Goal: Task Accomplishment & Management: Manage account settings

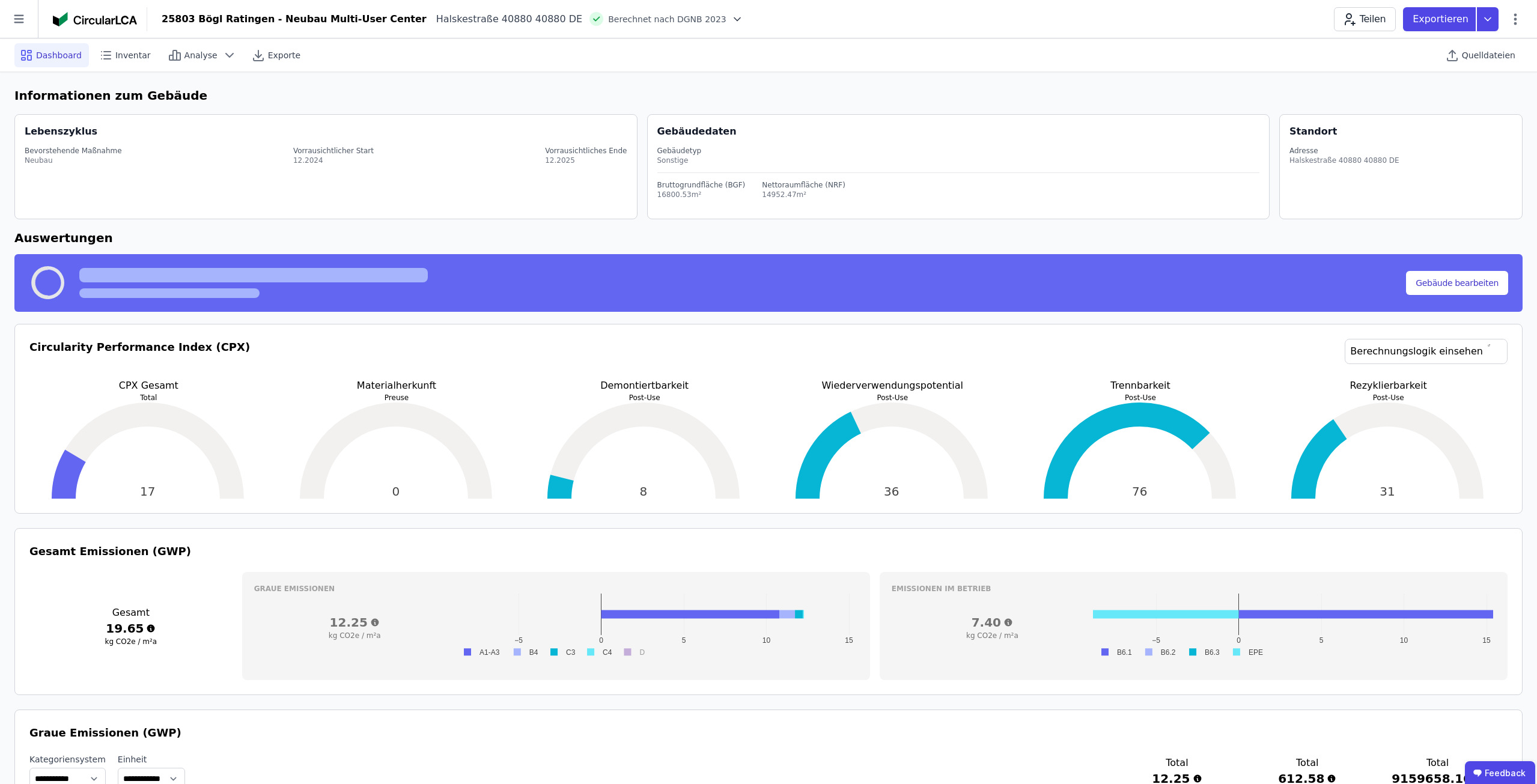
select select "*"
click at [12, 23] on icon at bounding box center [19, 19] width 38 height 38
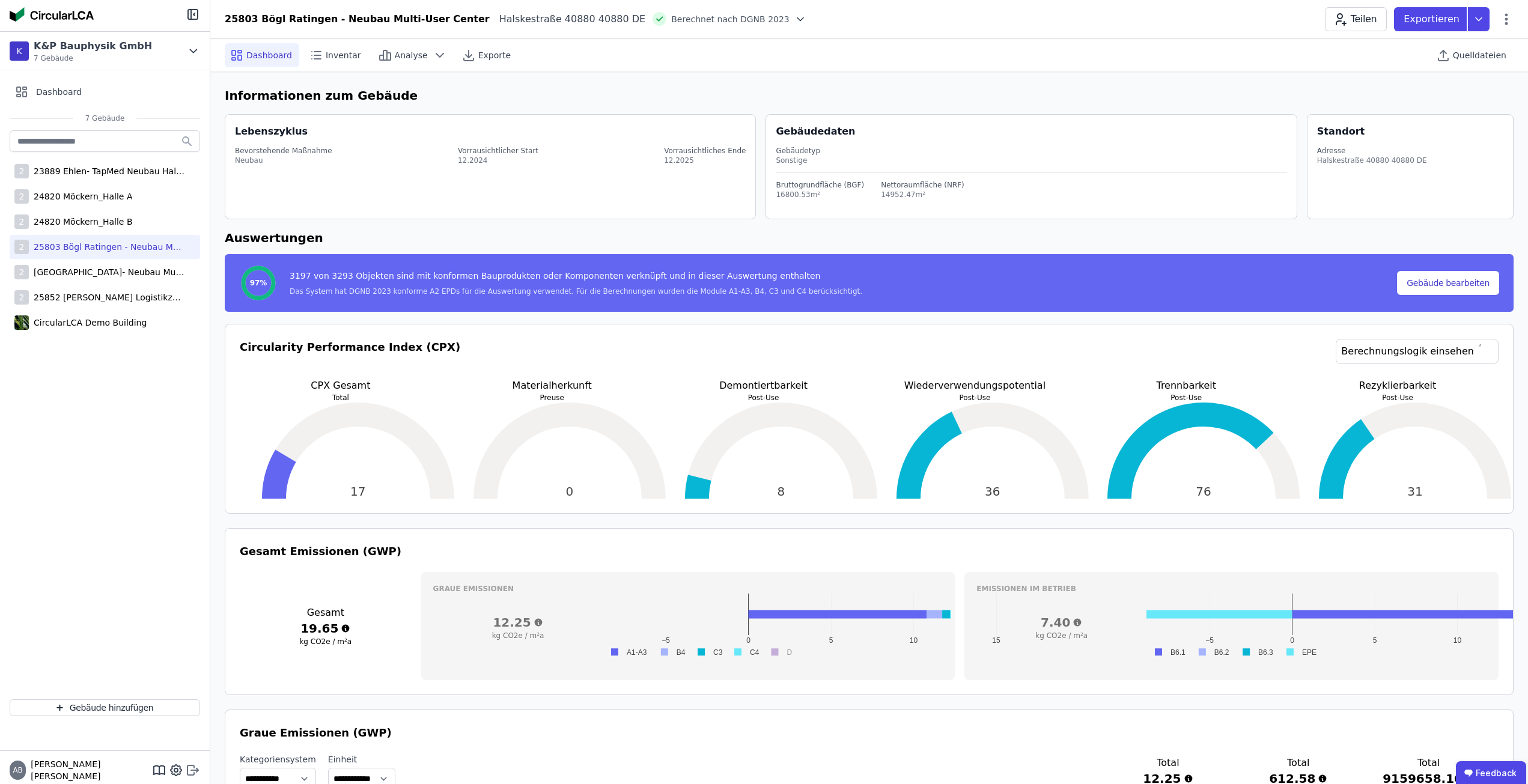
click at [190, 770] on icon at bounding box center [192, 770] width 14 height 14
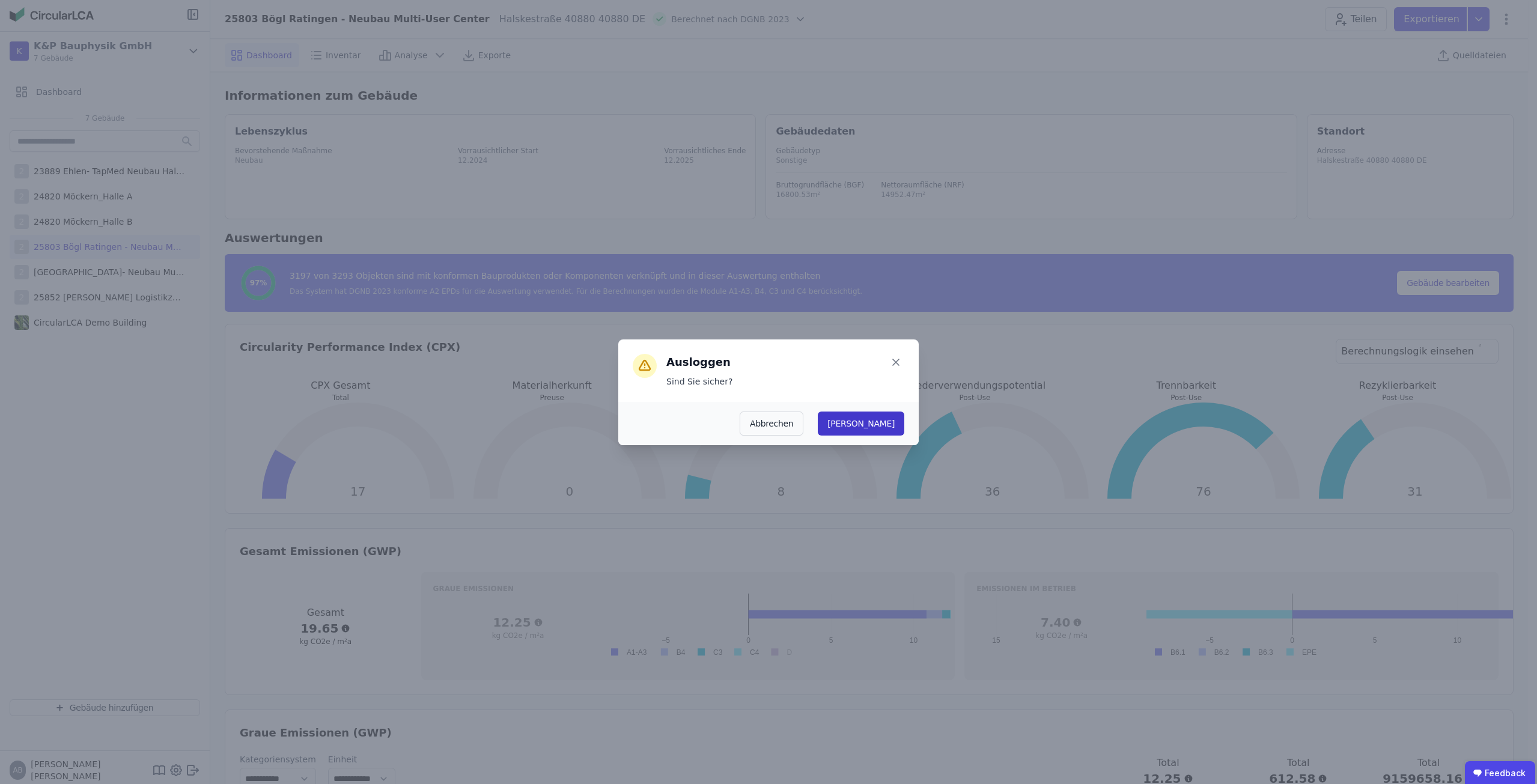
click at [900, 427] on button "[PERSON_NAME]" at bounding box center [861, 424] width 87 height 24
